Goal: Task Accomplishment & Management: Complete application form

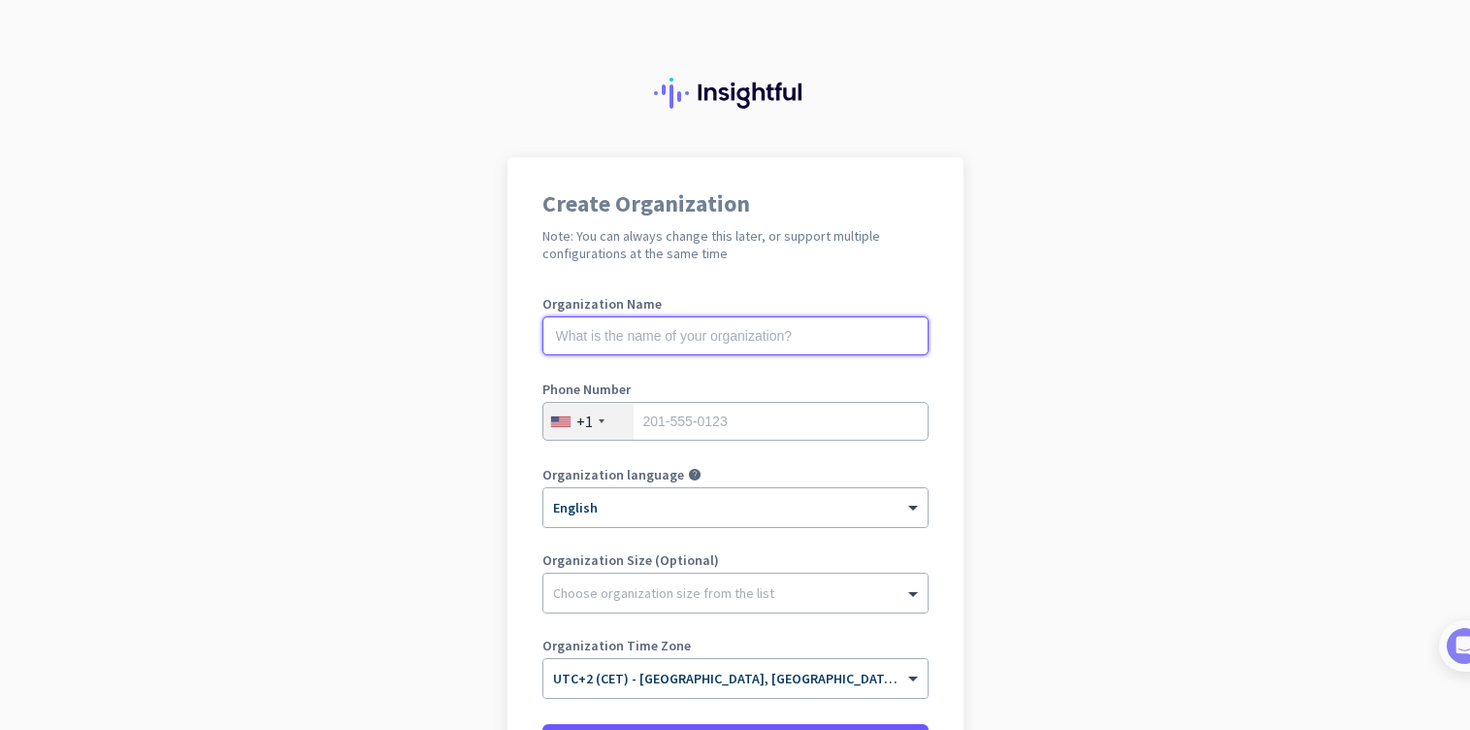
click at [697, 337] on input "text" at bounding box center [736, 335] width 386 height 39
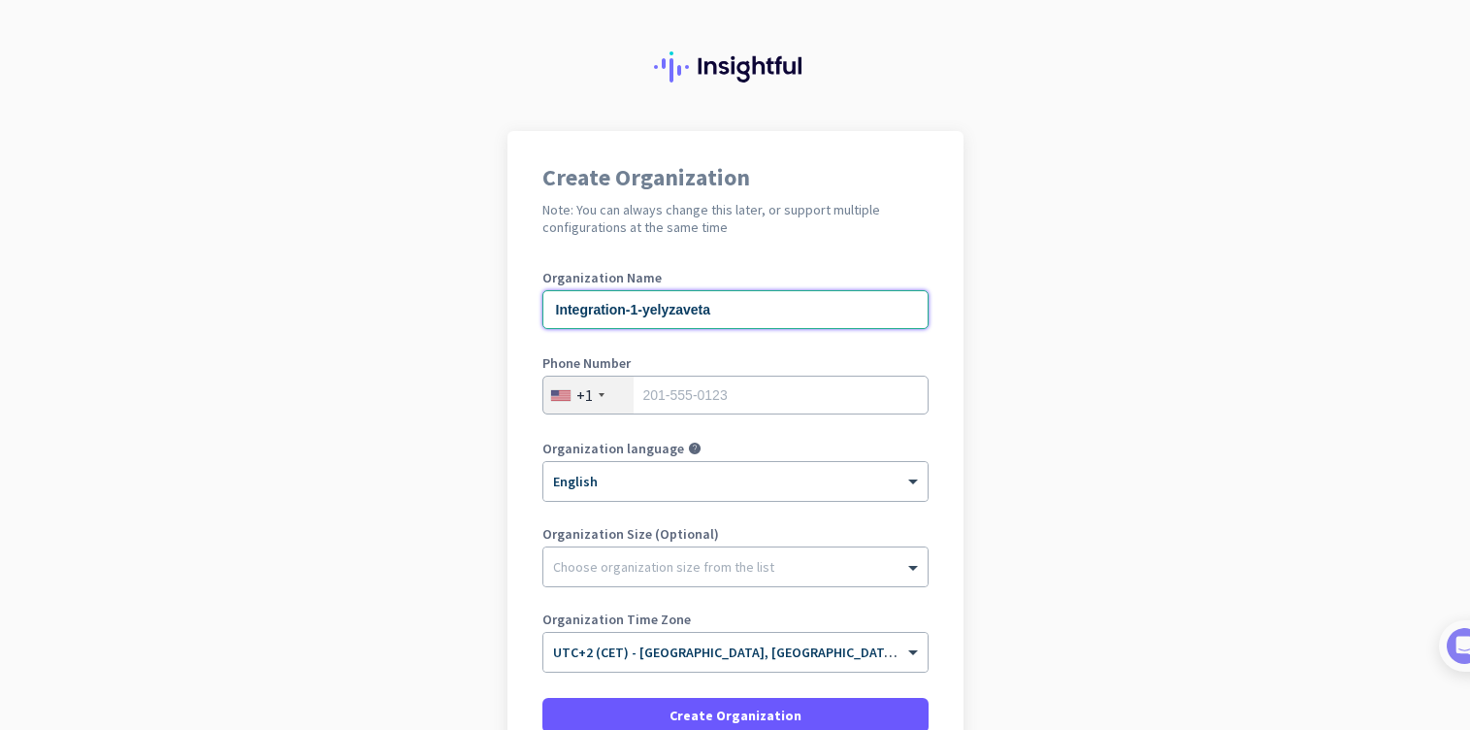
type input "Integration-1-yelyzaveta"
click at [747, 396] on input "tel" at bounding box center [736, 395] width 386 height 39
type input "201555"
drag, startPoint x: 727, startPoint y: 392, endPoint x: 634, endPoint y: 390, distance: 93.2
click at [634, 391] on input "201555" at bounding box center [736, 395] width 386 height 39
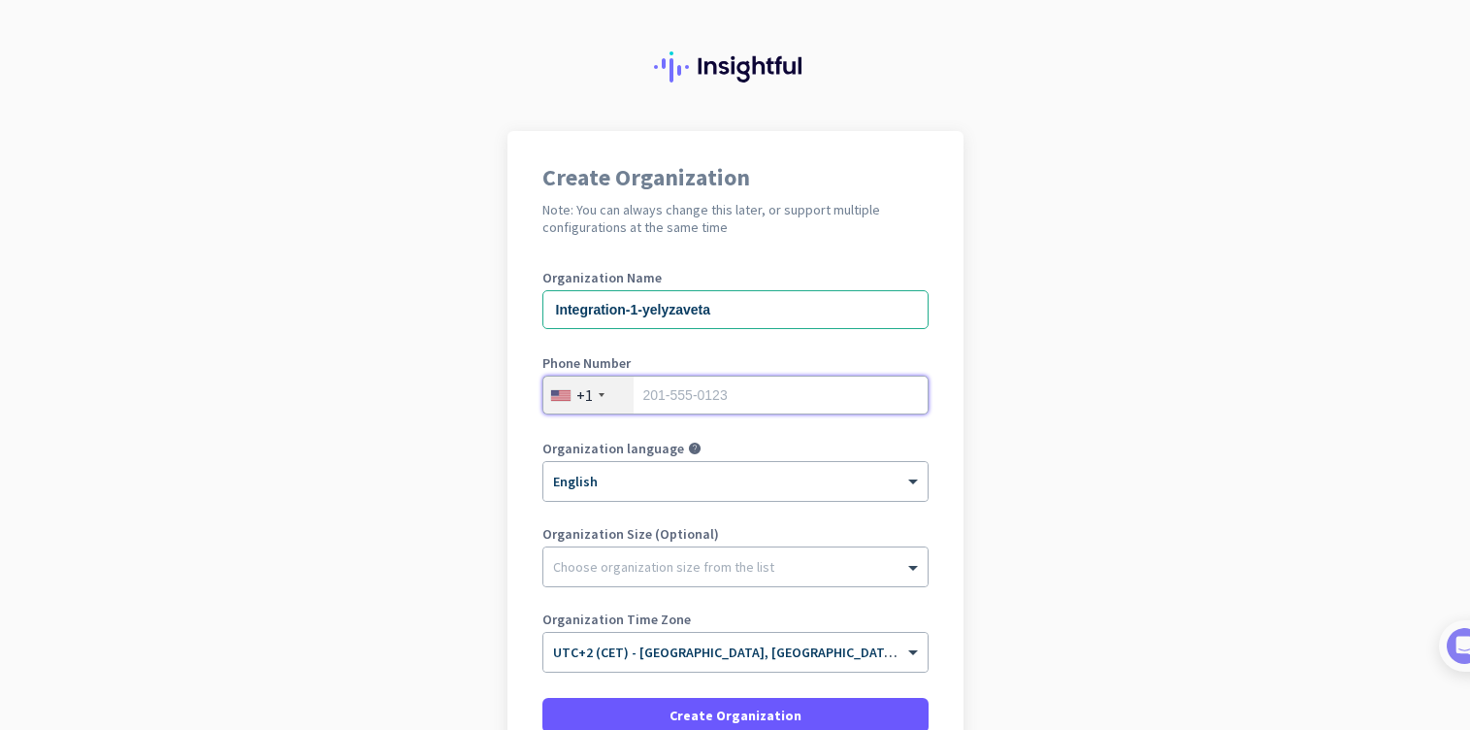
paste input "201555"
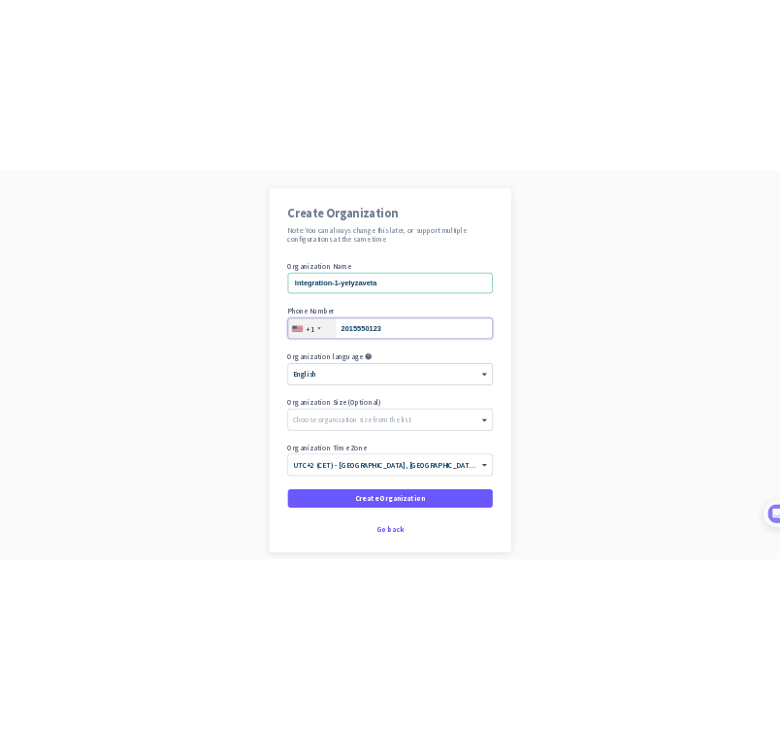
scroll to position [210, 0]
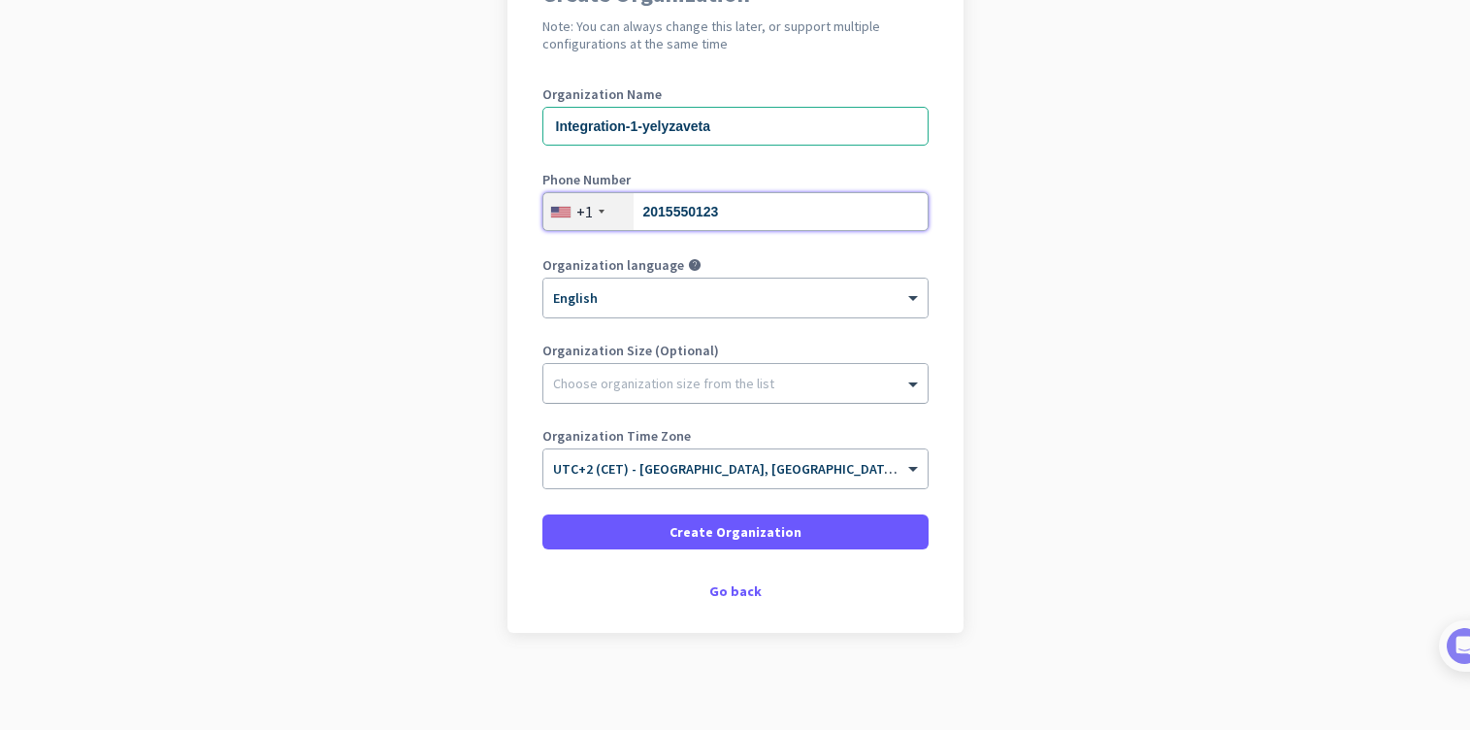
type input "2015550123"
click at [766, 392] on div "Choose organization size from the list" at bounding box center [735, 383] width 384 height 39
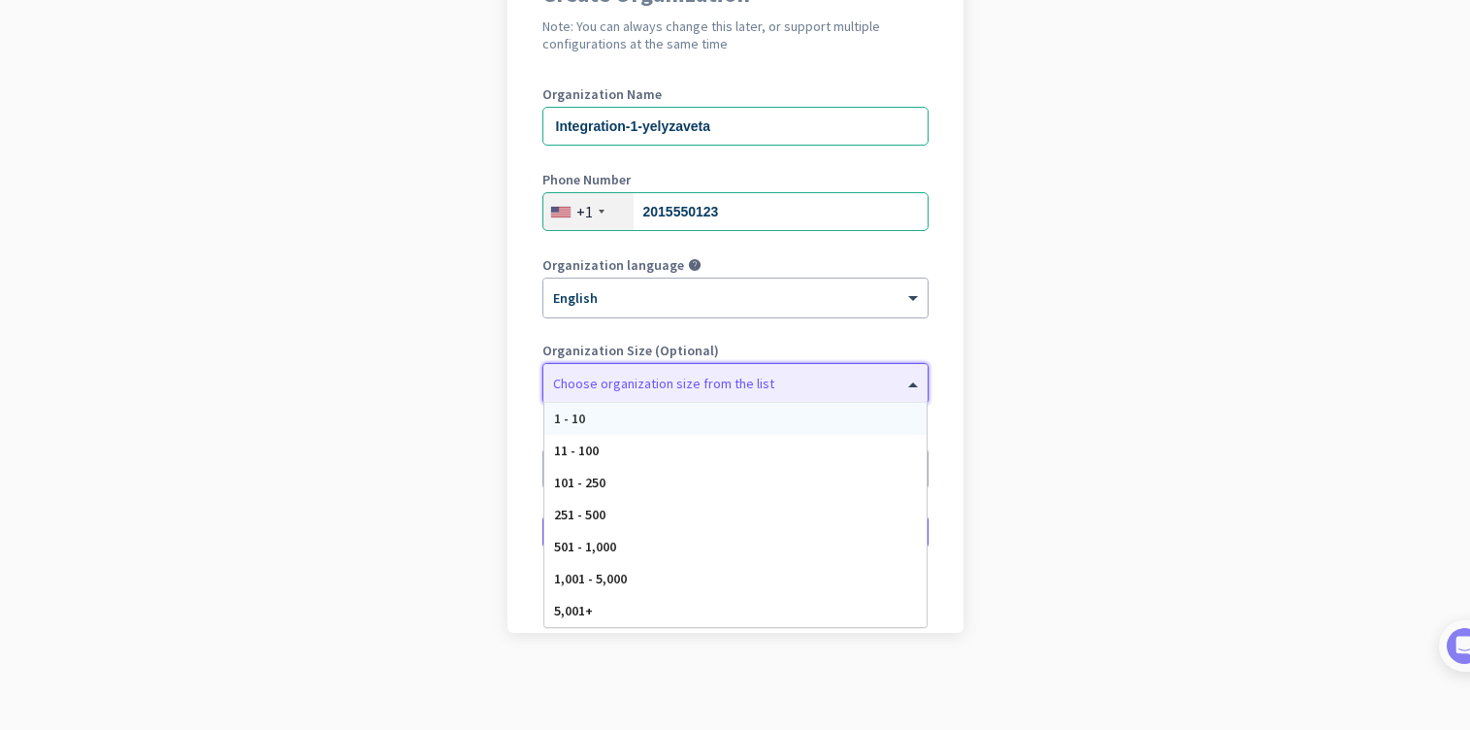
click at [729, 424] on div "1 - 10" at bounding box center [735, 419] width 382 height 32
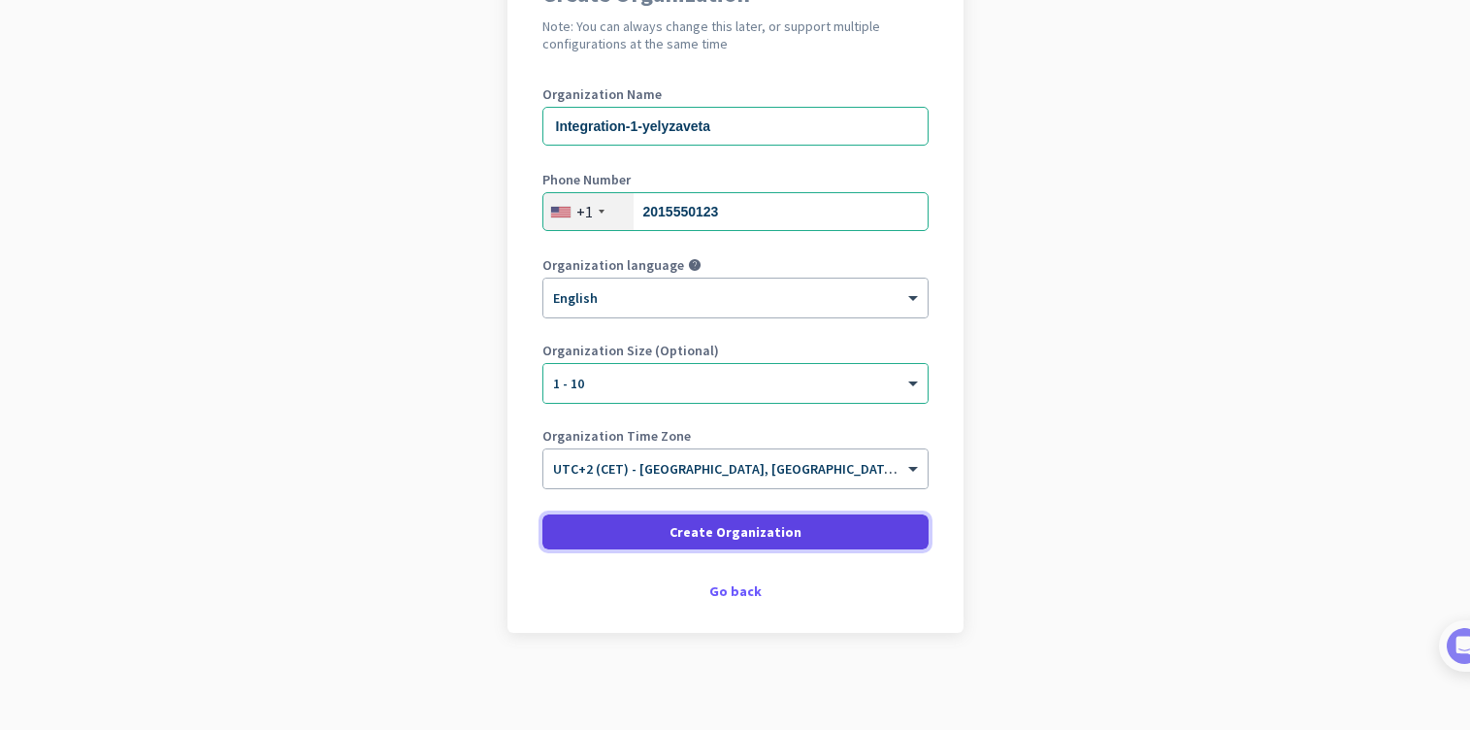
click at [721, 537] on span "Create Organization" at bounding box center [736, 531] width 132 height 19
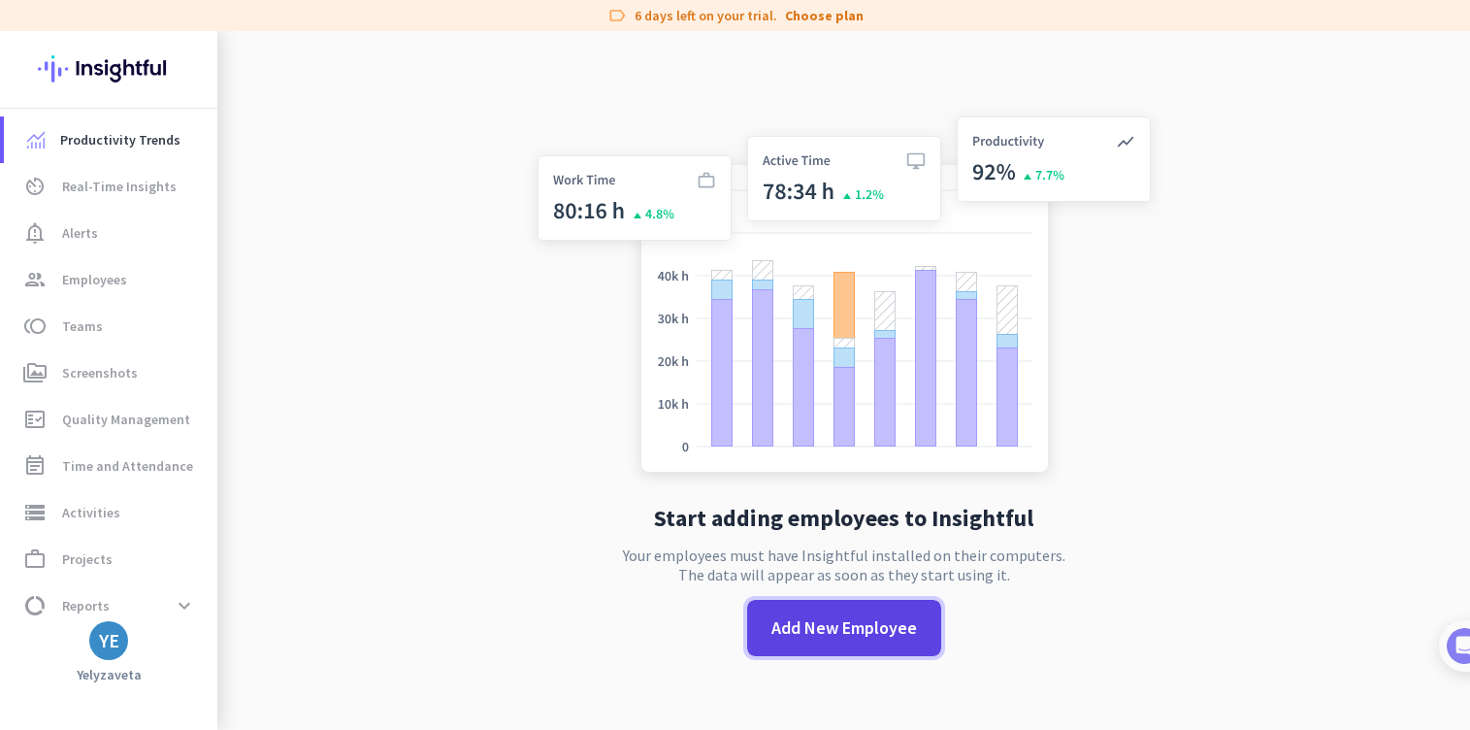
click at [816, 639] on span "Add New Employee" at bounding box center [845, 627] width 146 height 25
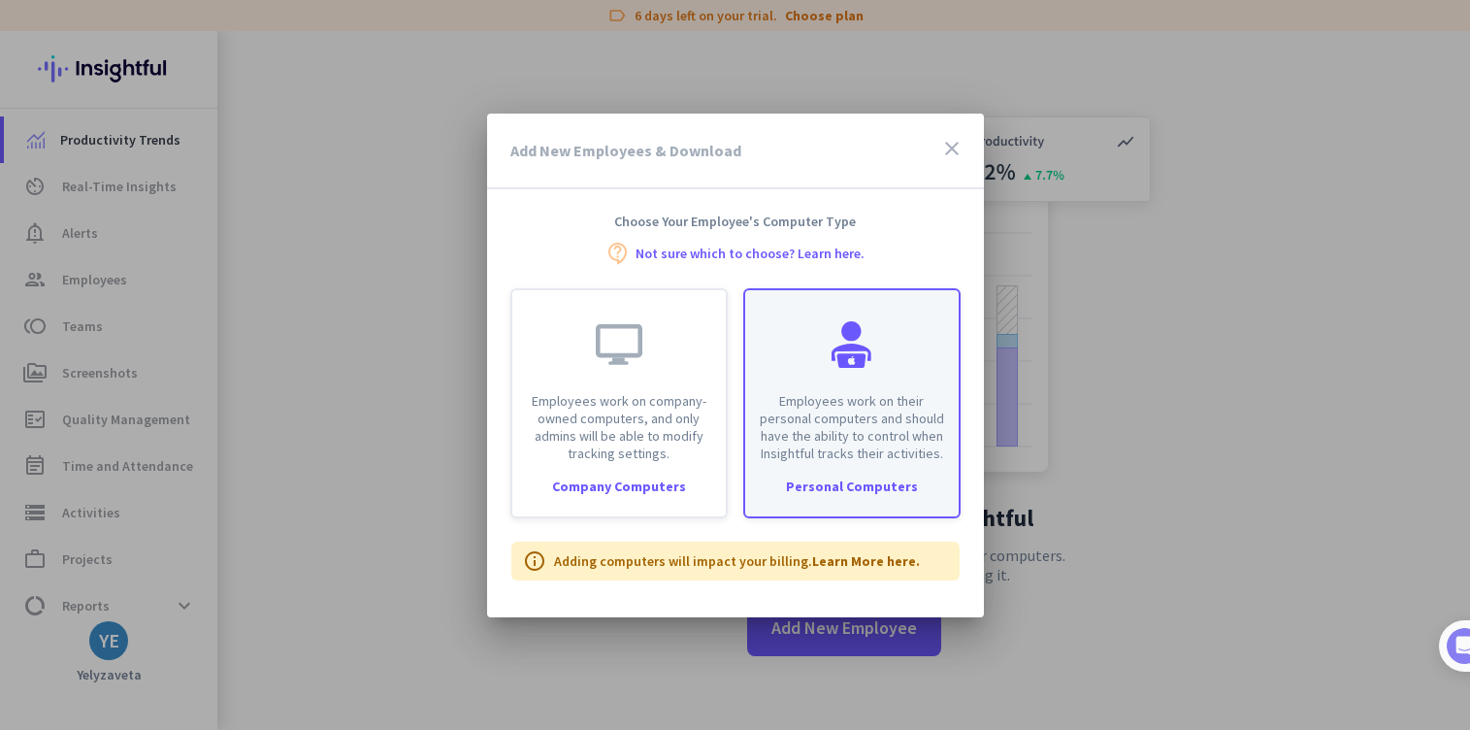
click at [874, 357] on div at bounding box center [852, 344] width 47 height 47
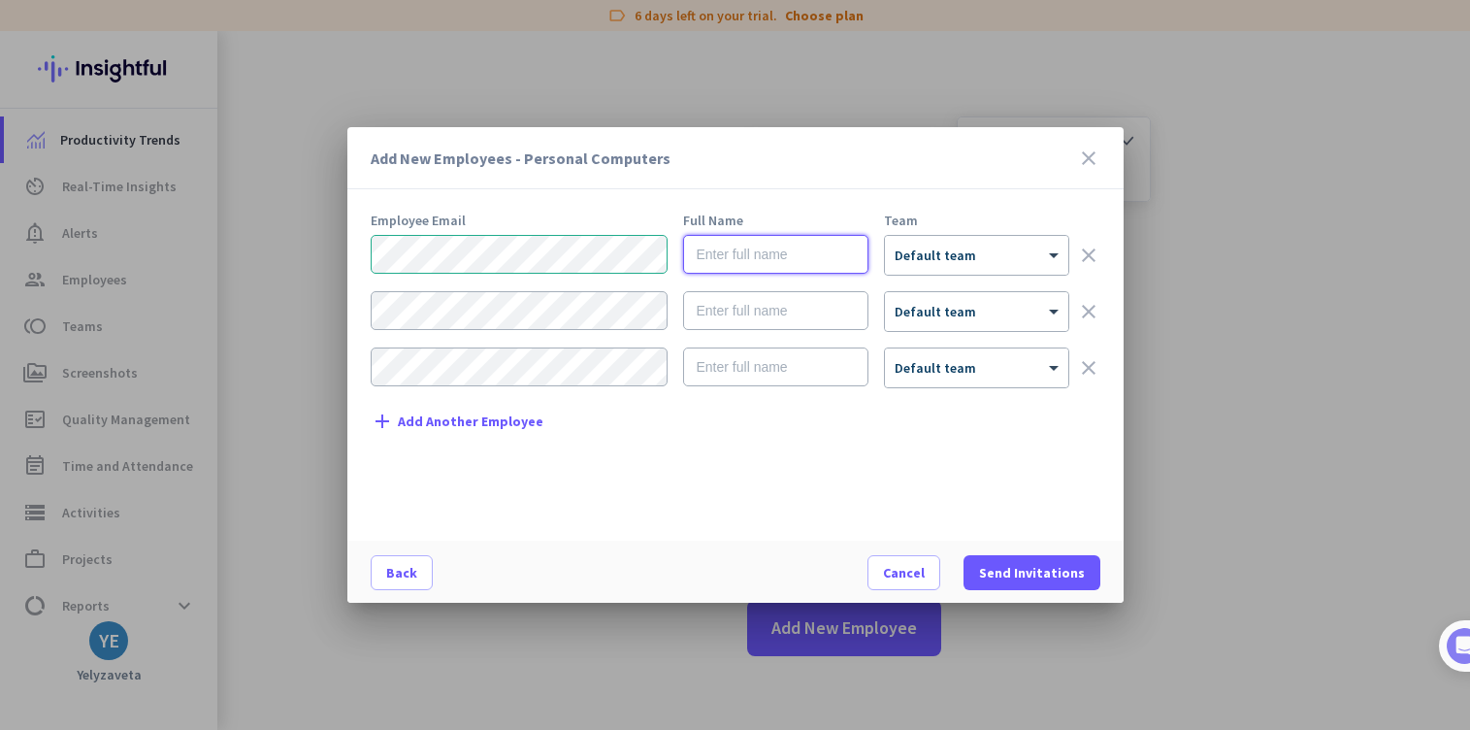
click at [751, 261] on input "text" at bounding box center [775, 254] width 185 height 39
type input "IntScreenshot"
click at [1070, 569] on span "Send Invitations" at bounding box center [1032, 572] width 106 height 19
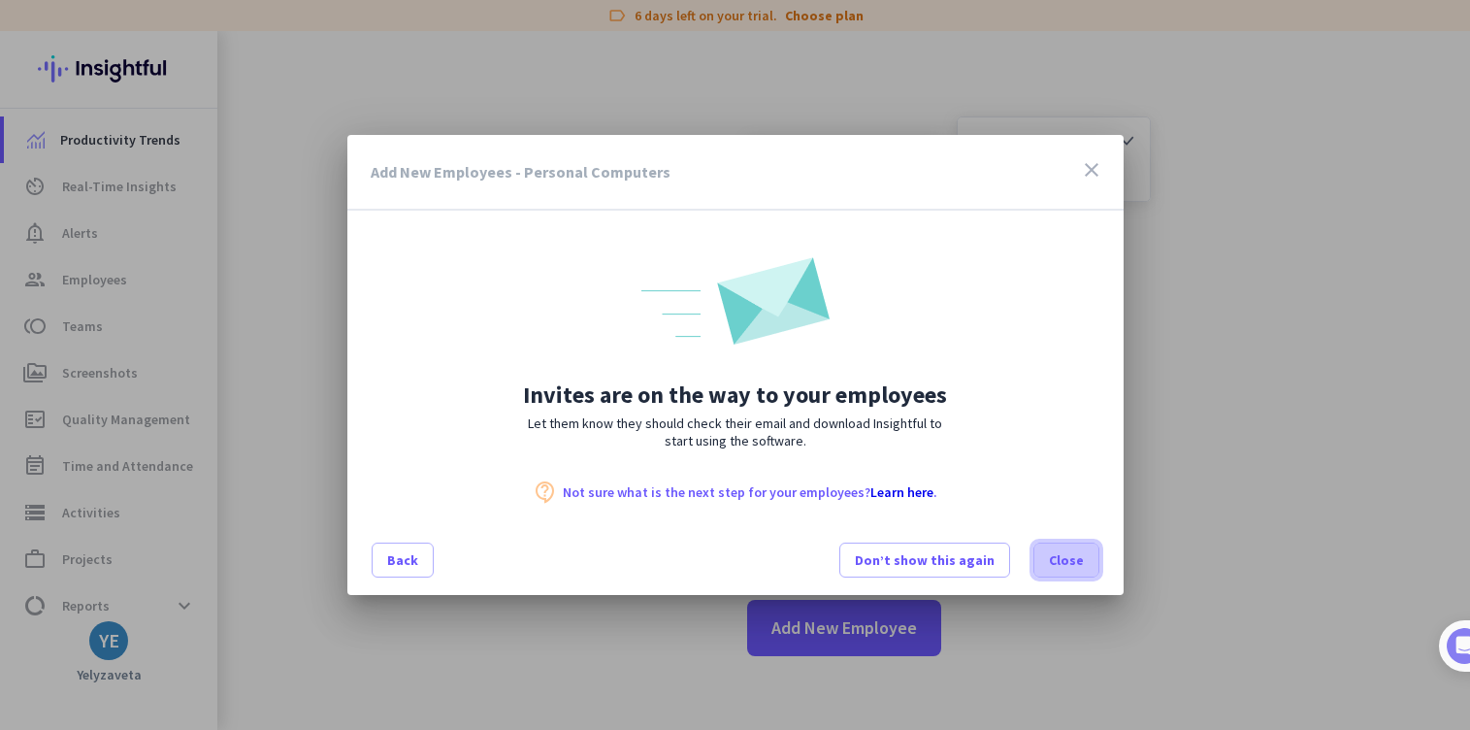
click at [1071, 558] on span "Close" at bounding box center [1066, 559] width 35 height 19
